Goal: Task Accomplishment & Management: Manage account settings

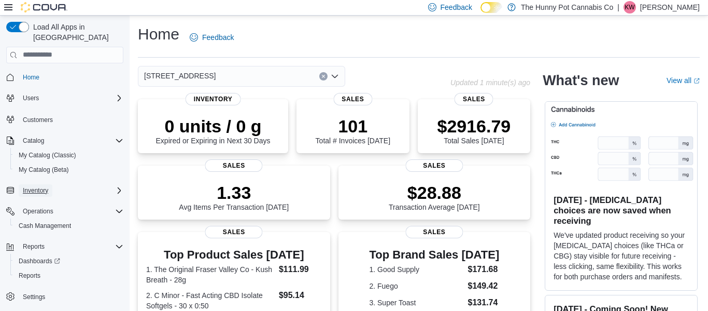
click at [45, 186] on span "Inventory" at bounding box center [35, 190] width 25 height 8
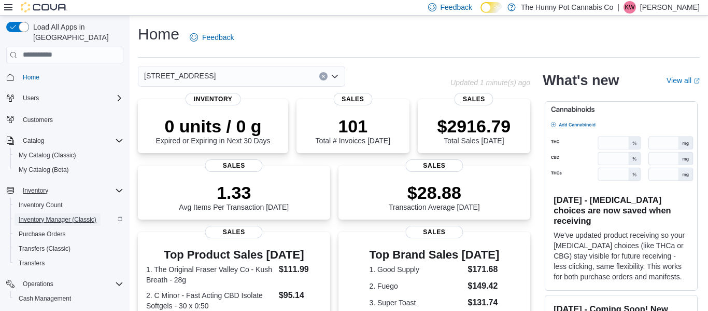
click at [50, 215] on span "Inventory Manager (Classic)" at bounding box center [58, 219] width 78 height 8
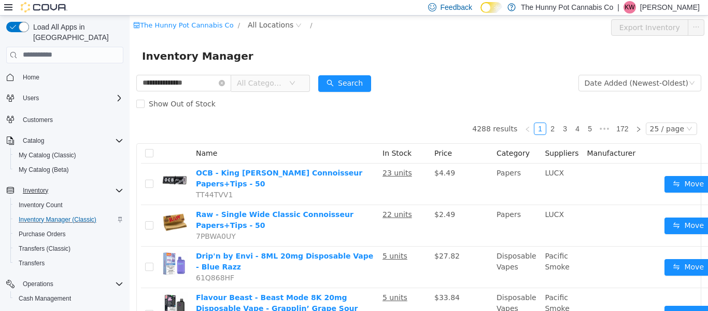
type input "**********"
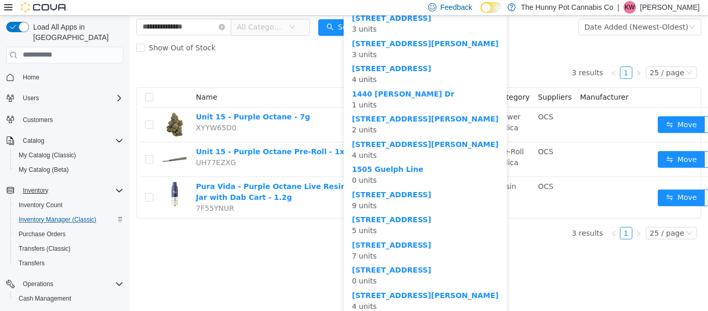
scroll to position [58, 0]
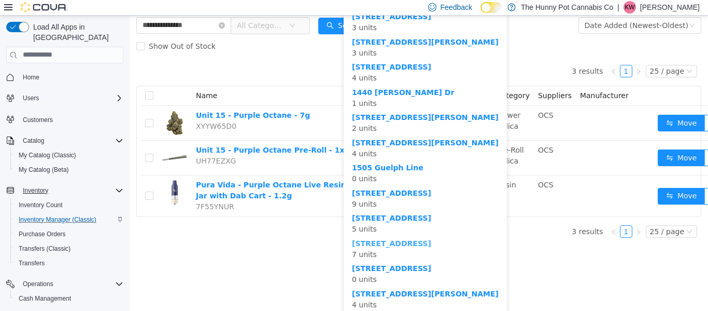
click at [374, 245] on b "2173 Yonge St" at bounding box center [391, 242] width 79 height 8
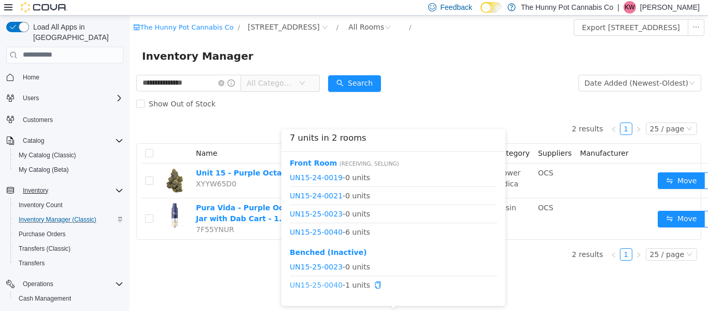
click at [329, 284] on link "UN15-25-0040" at bounding box center [316, 284] width 53 height 8
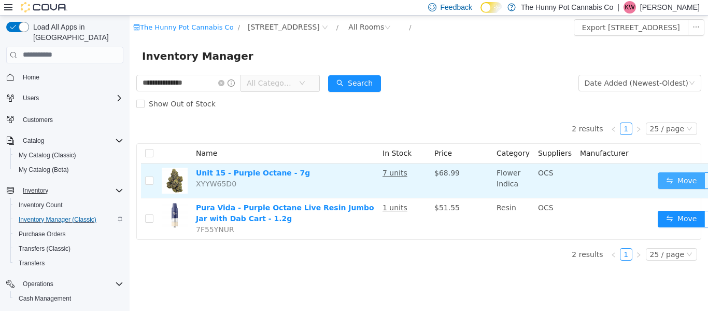
click at [658, 179] on button "Move" at bounding box center [682, 180] width 48 height 17
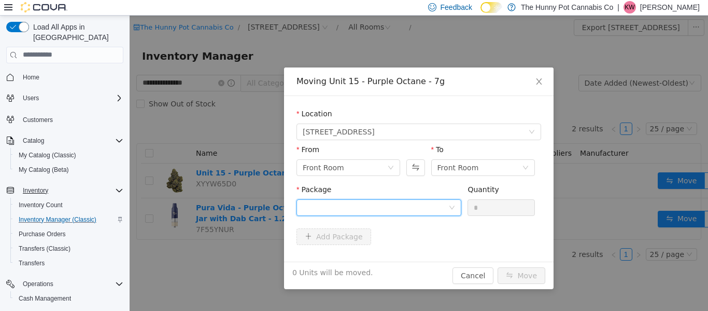
click at [432, 205] on div at bounding box center [376, 207] width 146 height 16
click at [377, 170] on div "Front Room" at bounding box center [345, 167] width 85 height 16
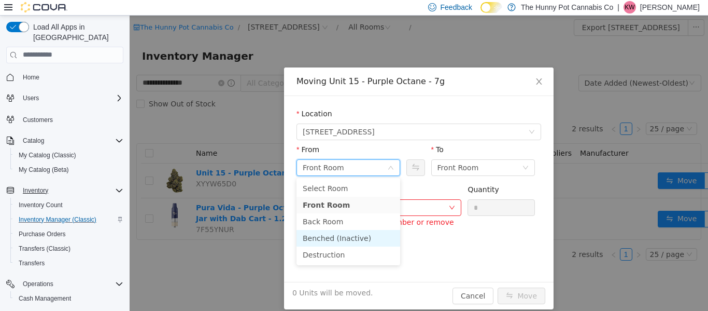
click at [351, 234] on li "Benched (Inactive)" at bounding box center [349, 237] width 104 height 17
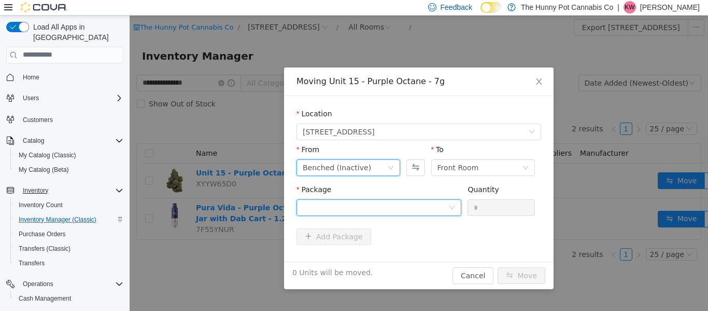
click at [438, 208] on div at bounding box center [376, 207] width 146 height 16
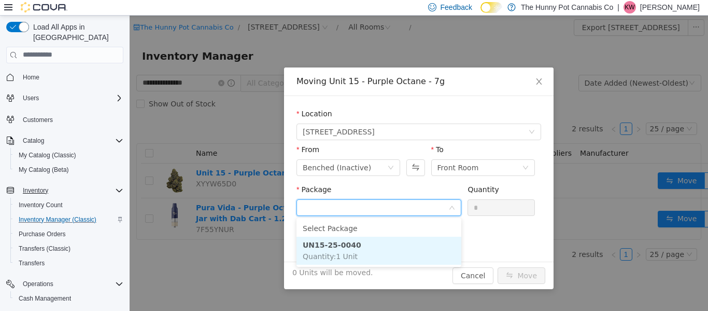
click at [376, 251] on li "UN15-25-0040 Quantity : 1 Unit" at bounding box center [379, 250] width 165 height 28
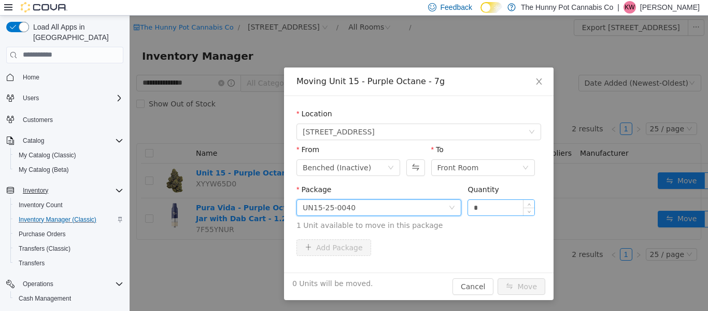
click at [503, 205] on input "*" at bounding box center [501, 207] width 66 height 16
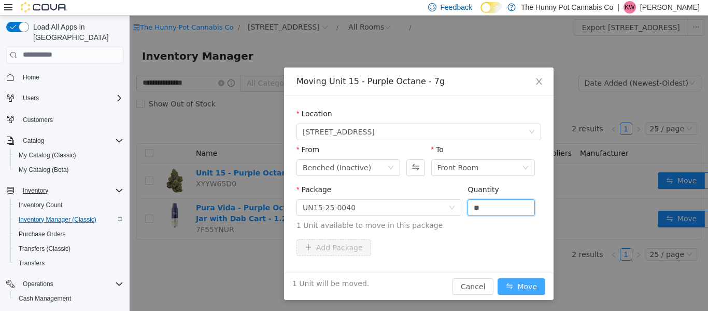
click at [518, 284] on button "Move" at bounding box center [522, 285] width 48 height 17
type input "*"
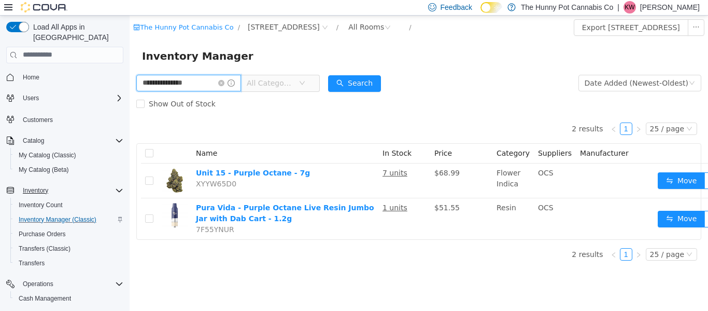
click at [213, 81] on input "**********" at bounding box center [188, 82] width 105 height 17
type input "**"
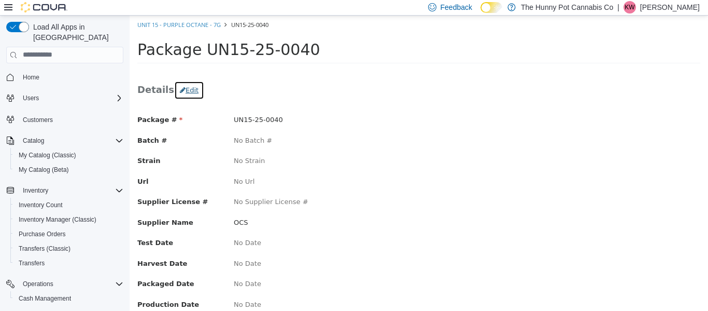
click at [191, 90] on button "Edit" at bounding box center [189, 89] width 30 height 19
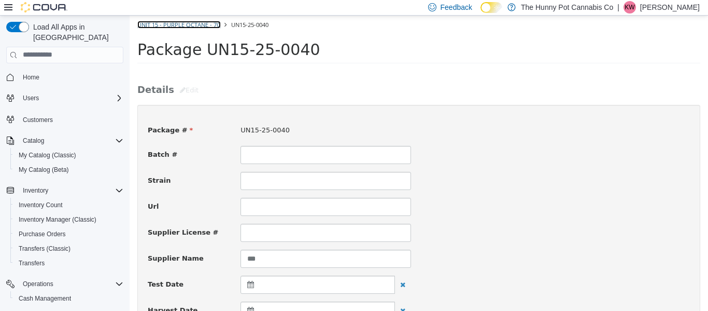
click at [187, 25] on link "Unit 15 - Purple Octane - 7g" at bounding box center [178, 24] width 83 height 8
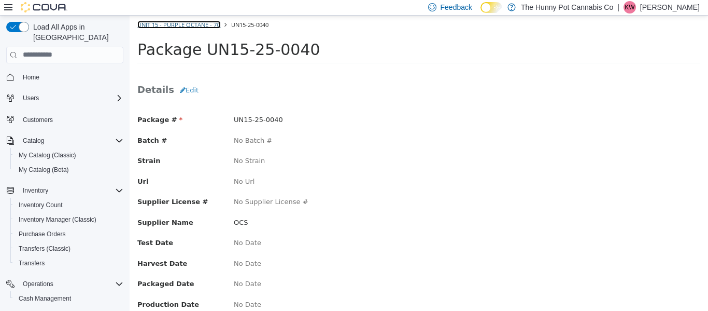
click at [169, 25] on link "Unit 15 - Purple Octane - 7g" at bounding box center [178, 24] width 83 height 8
click at [192, 24] on link "Unit 15 - Purple Octane - 7g" at bounding box center [178, 24] width 83 height 8
